Goal: Check status: Check status

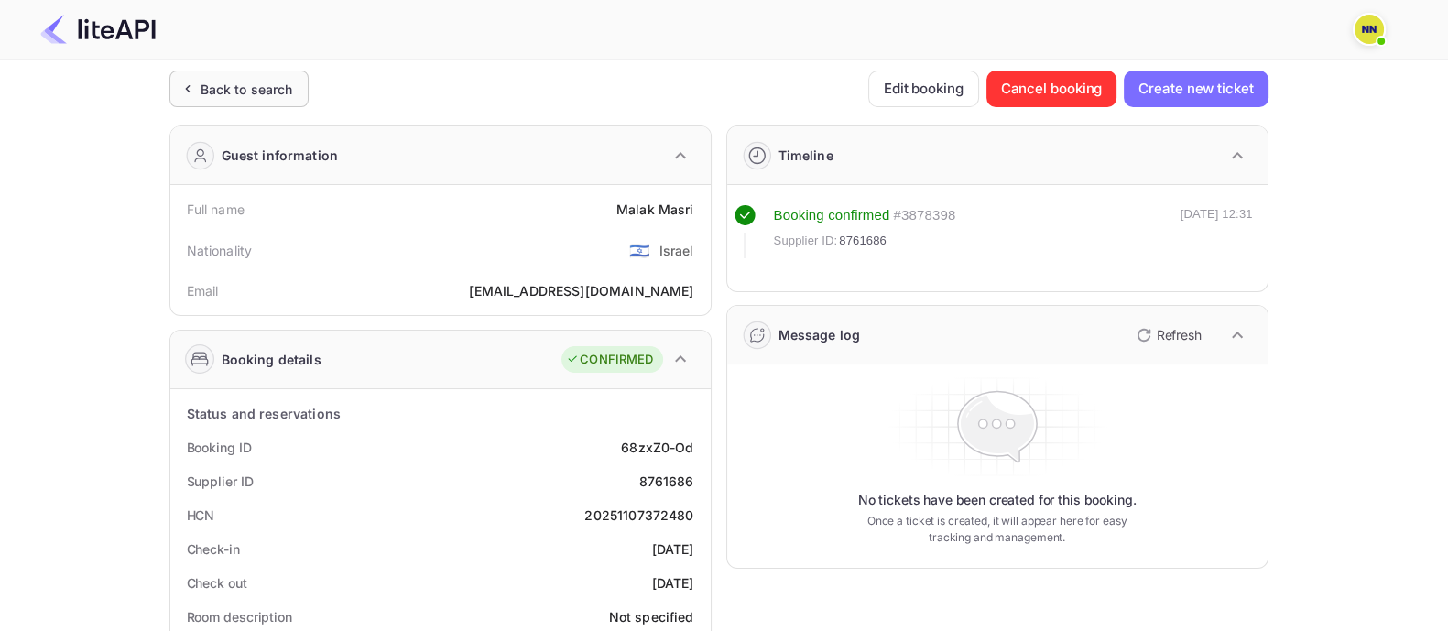
click at [279, 81] on div "Back to search" at bounding box center [247, 89] width 93 height 19
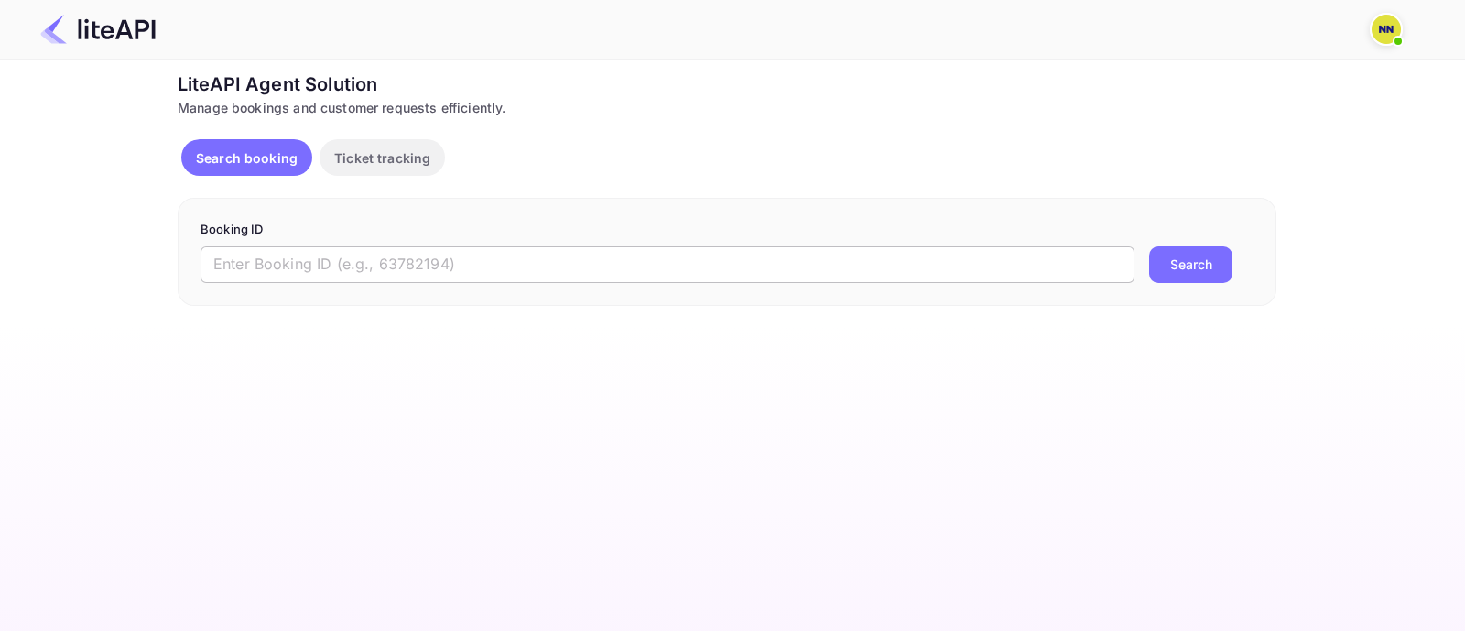
click at [324, 269] on input "text" at bounding box center [668, 264] width 934 height 37
paste input "8703005"
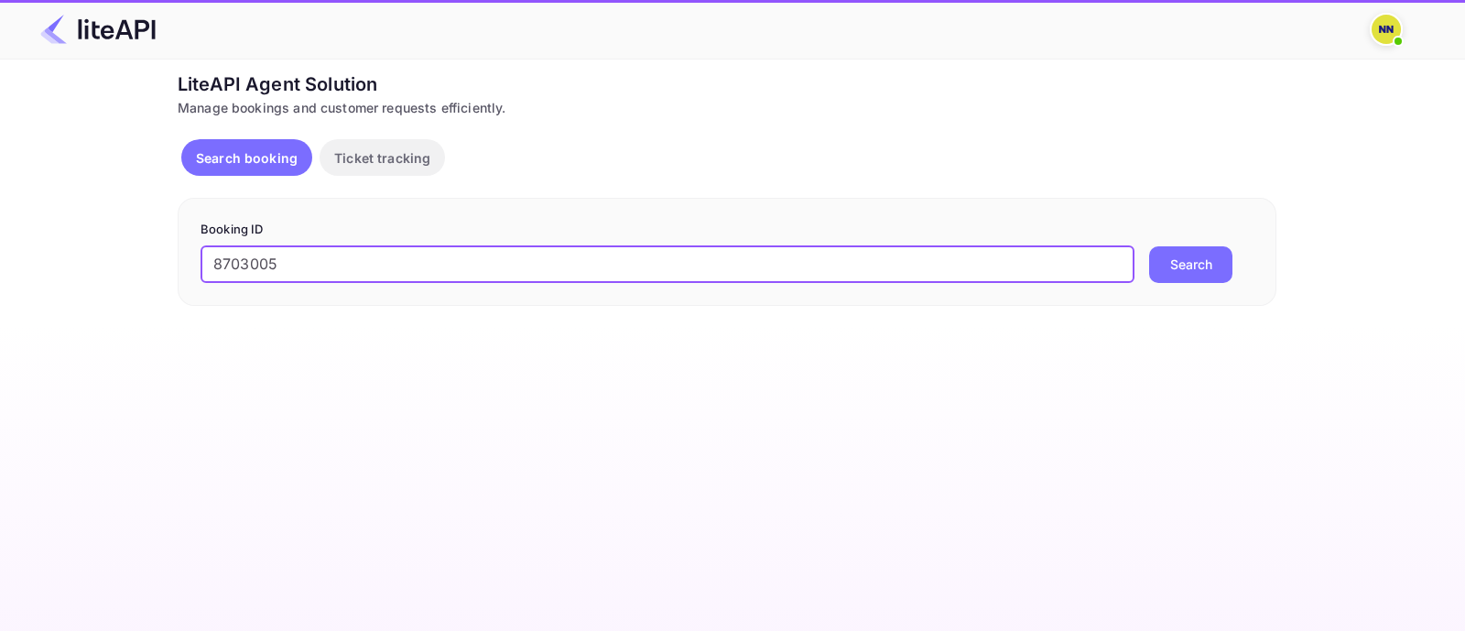
type input "8703005"
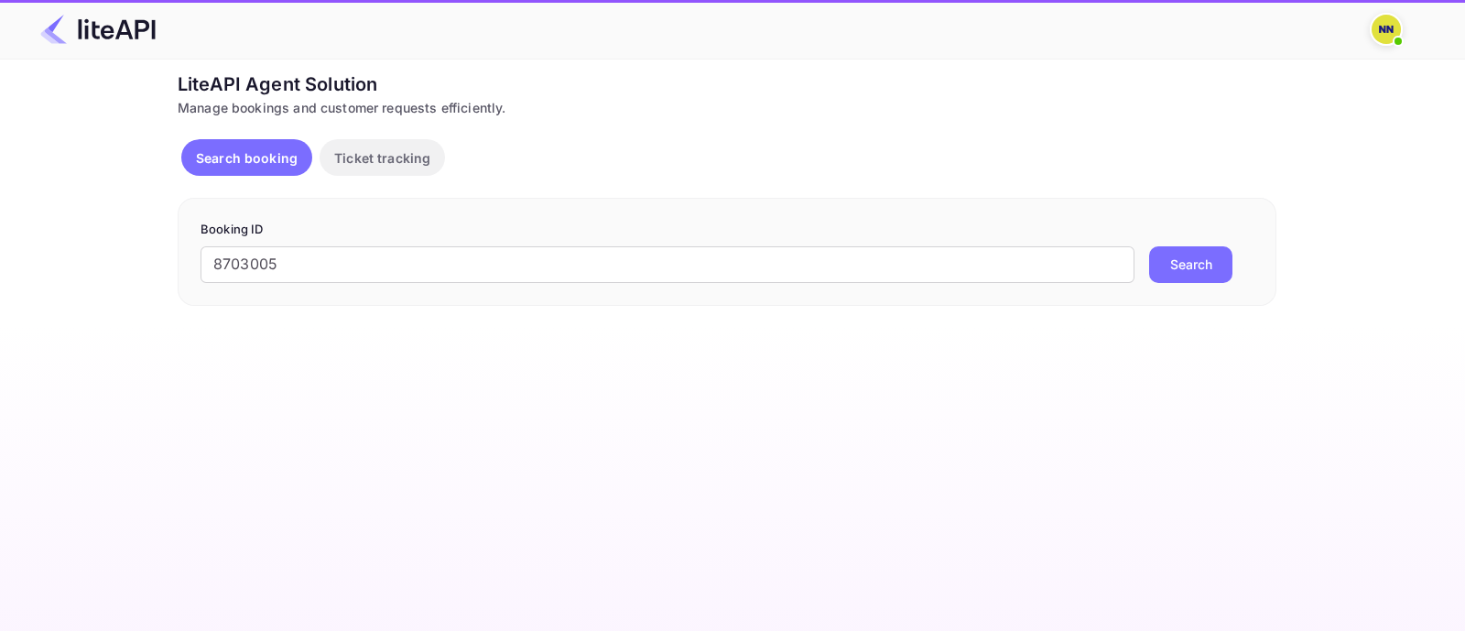
click at [1203, 265] on button "Search" at bounding box center [1190, 264] width 83 height 37
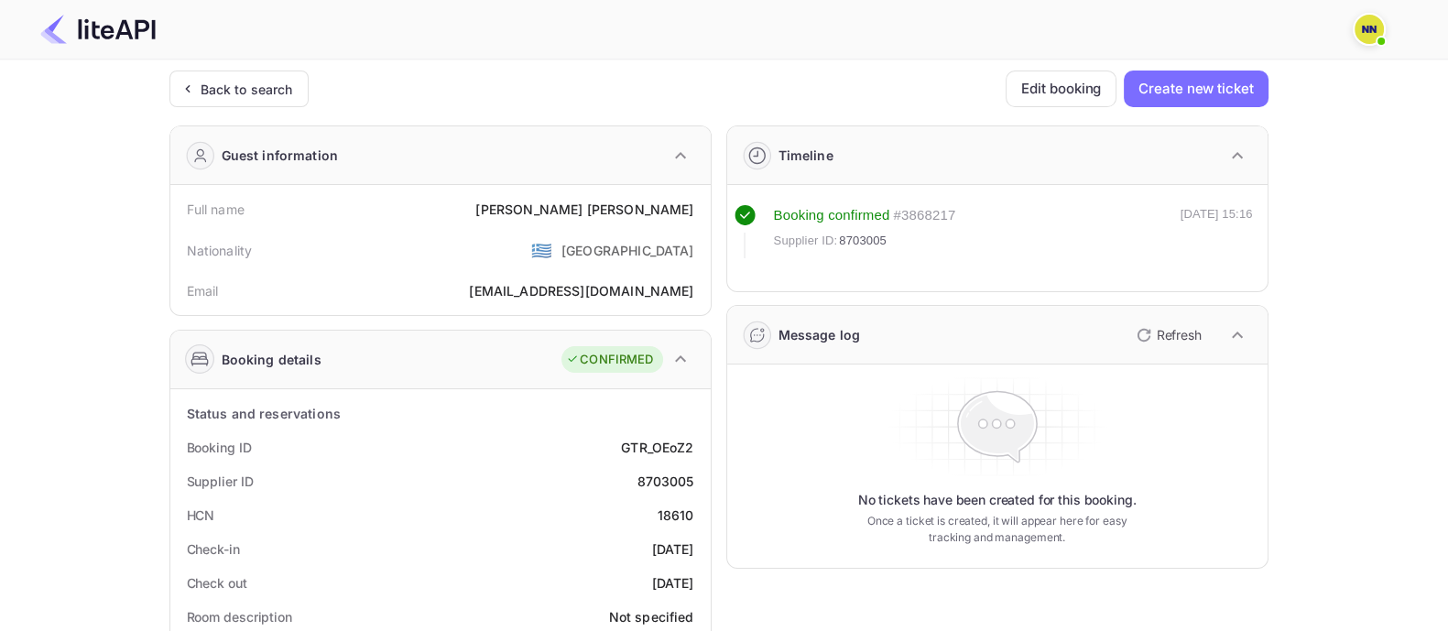
click at [678, 508] on div "18610" at bounding box center [676, 515] width 37 height 19
copy div "18610"
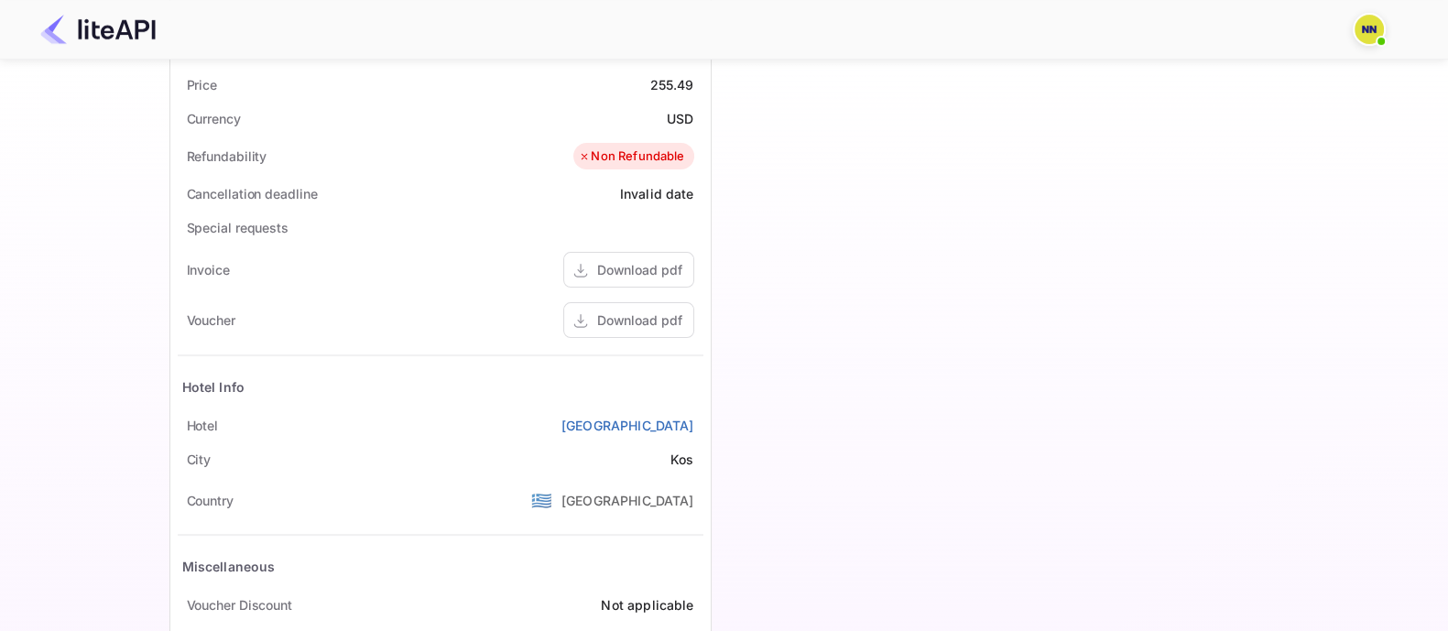
scroll to position [13, 0]
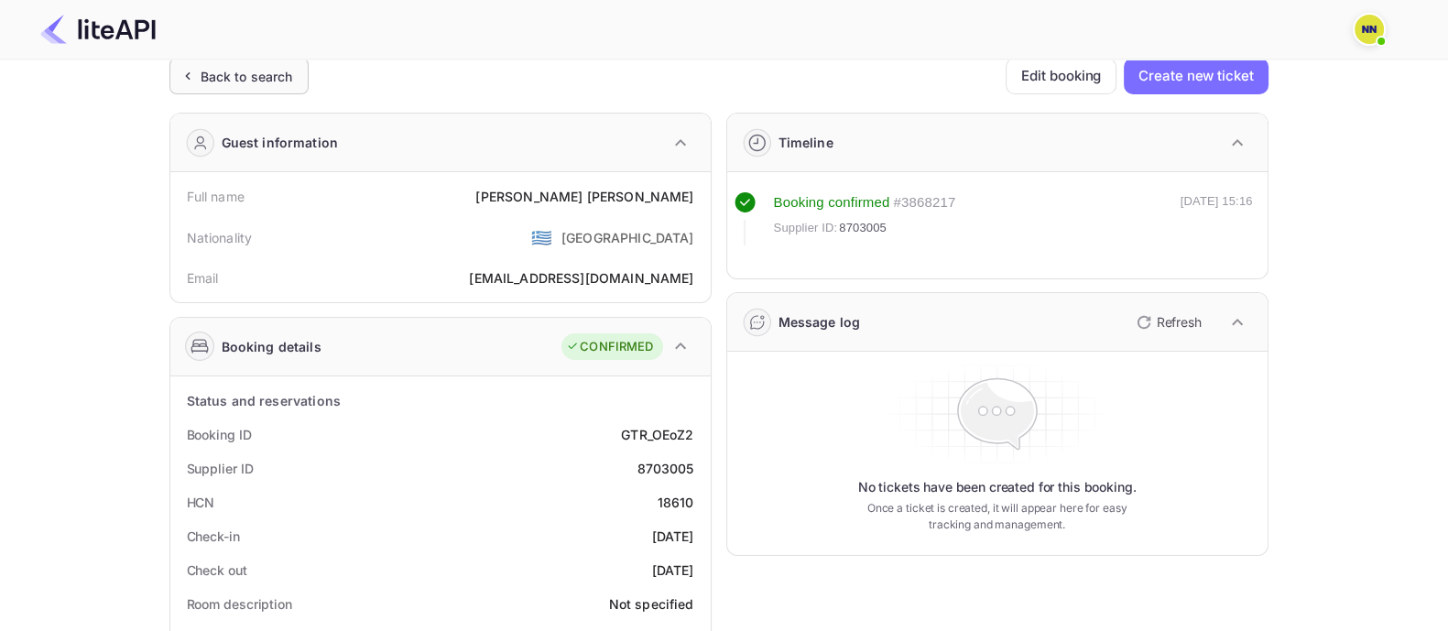
click at [243, 74] on div "Back to search" at bounding box center [247, 76] width 93 height 19
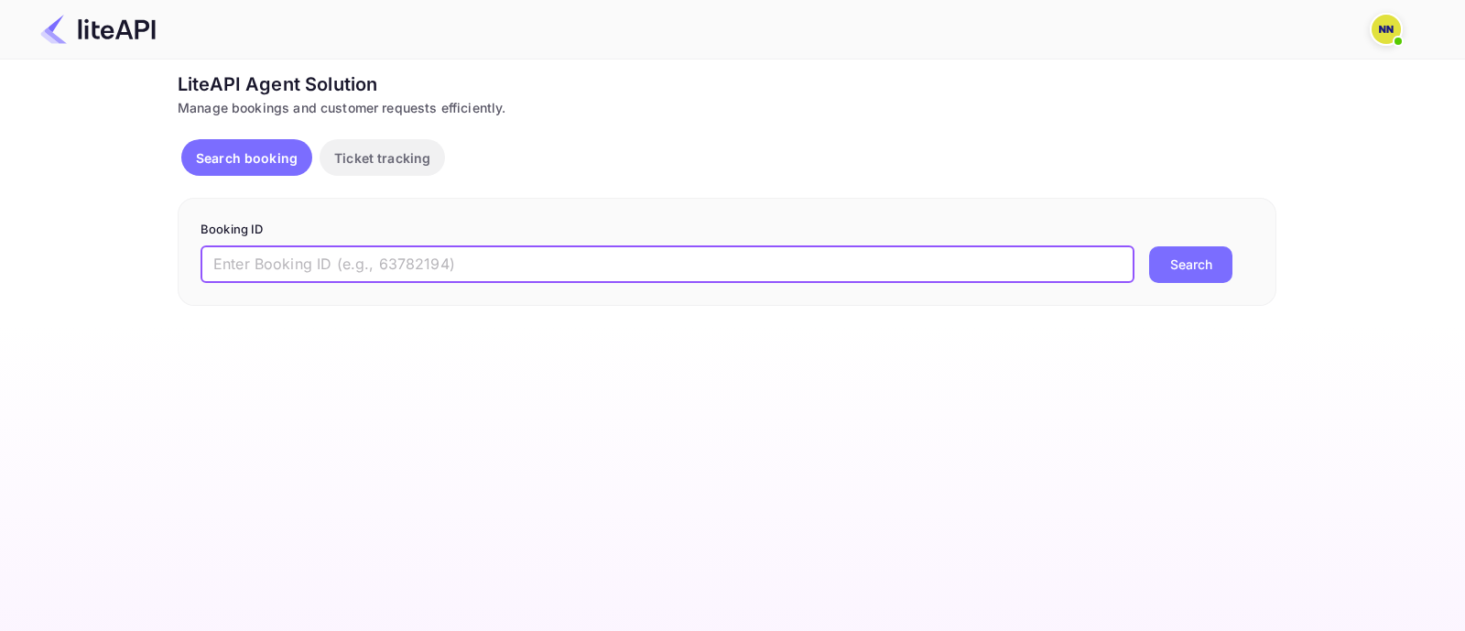
drag, startPoint x: 336, startPoint y: 262, endPoint x: 591, endPoint y: 290, distance: 256.2
click at [371, 270] on input "text" at bounding box center [668, 264] width 934 height 37
paste input "8723348"
type input "8723348"
click at [1205, 266] on button "Search" at bounding box center [1190, 264] width 83 height 37
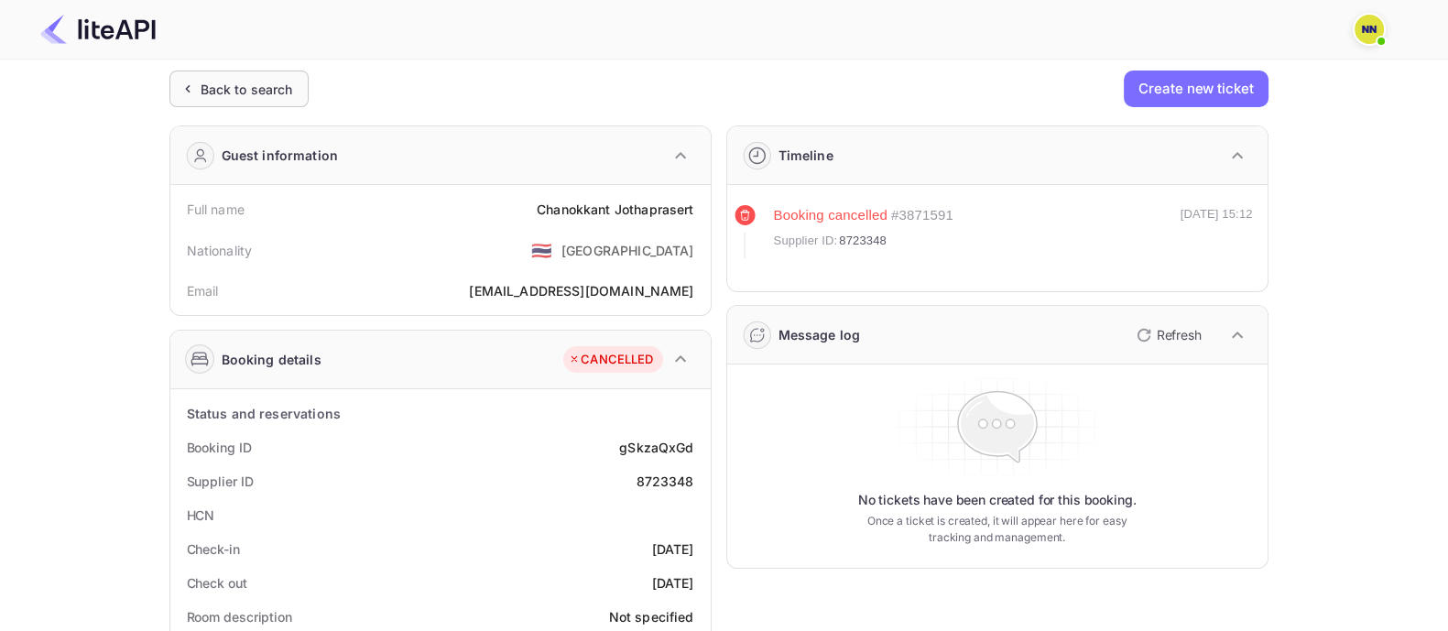
click at [206, 89] on div "Back to search" at bounding box center [247, 89] width 93 height 19
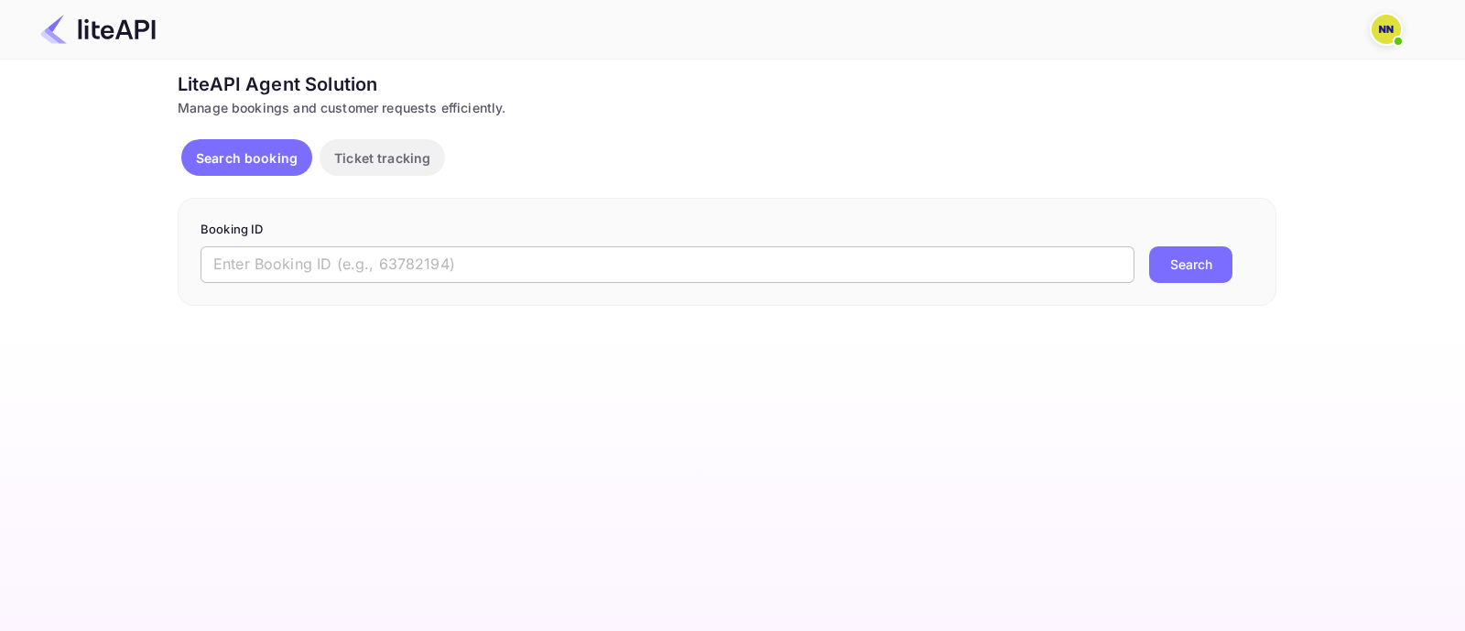
click at [680, 278] on input "text" at bounding box center [668, 264] width 934 height 37
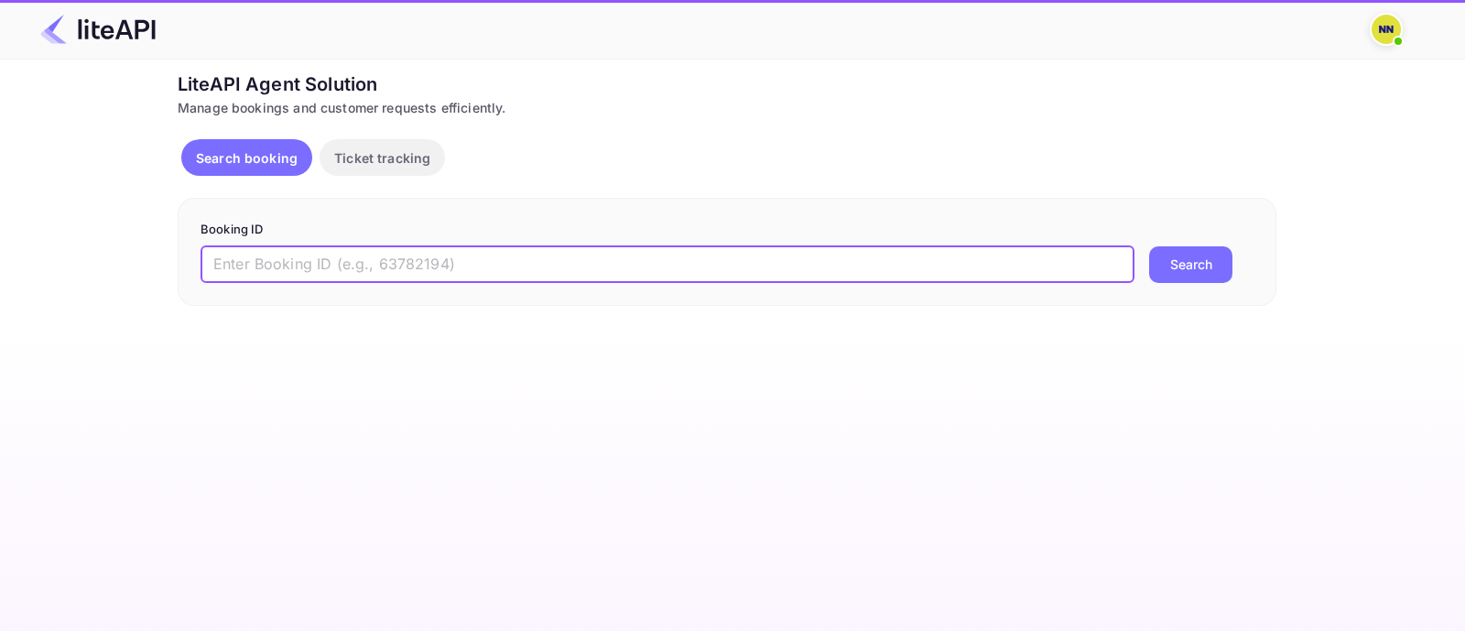
paste input "8704130"
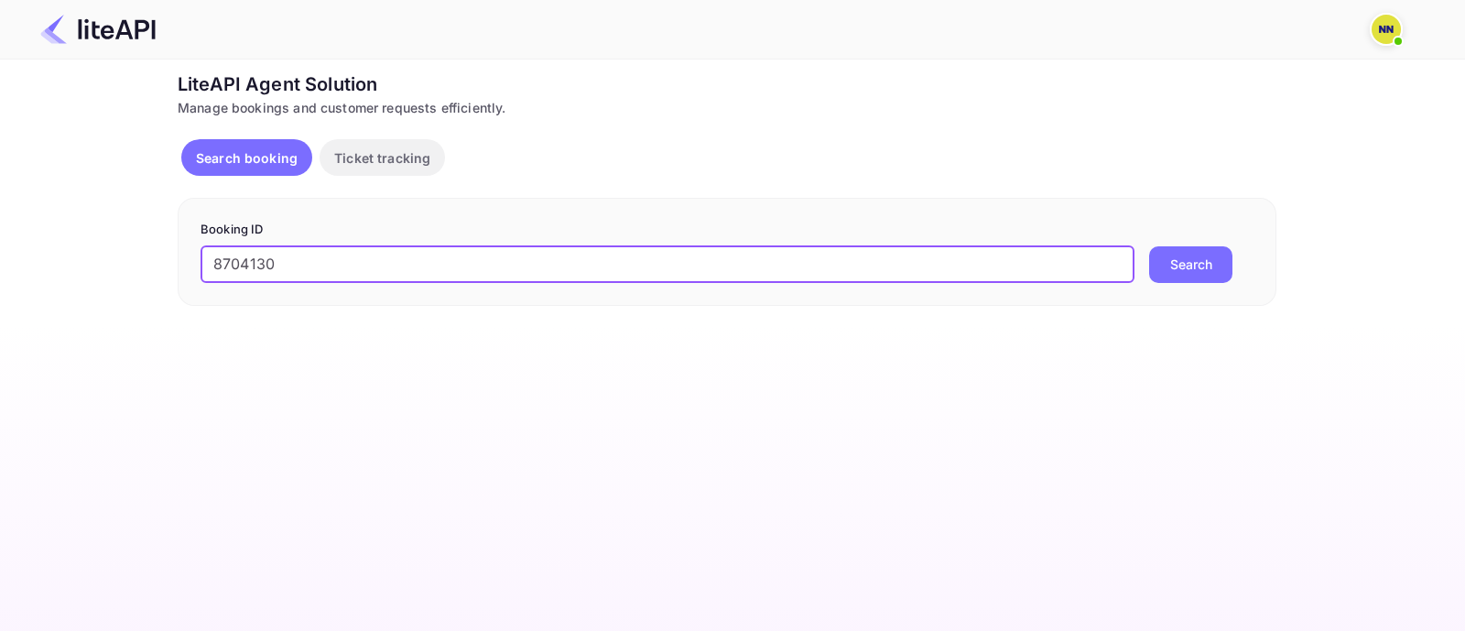
type input "8704130"
click at [1182, 272] on button "Search" at bounding box center [1190, 264] width 83 height 37
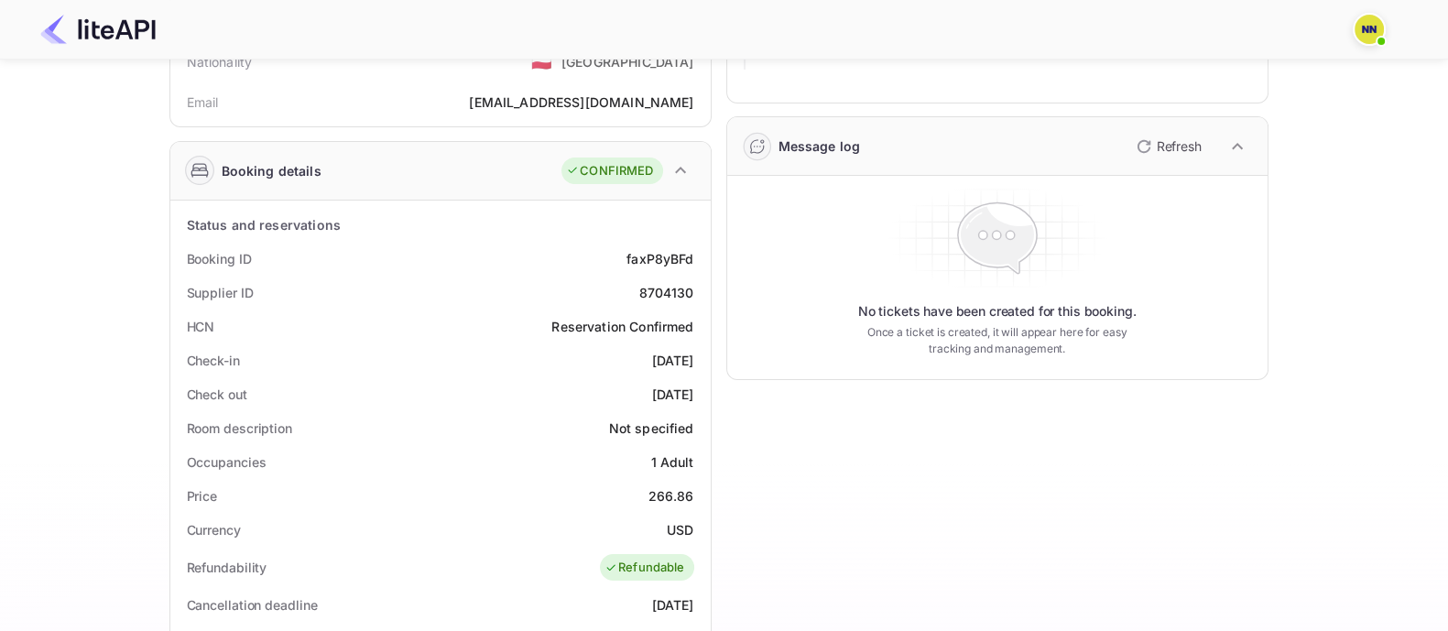
scroll to position [343, 0]
